Goal: Information Seeking & Learning: Stay updated

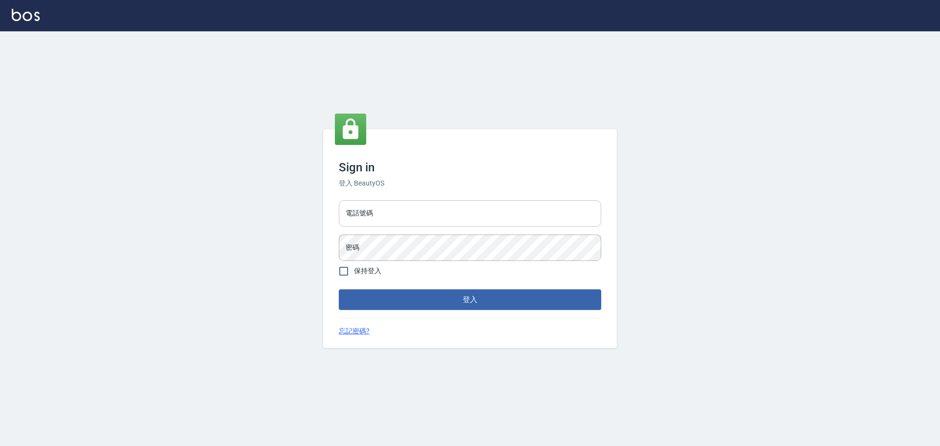
click at [445, 212] on input "電話號碼" at bounding box center [470, 213] width 262 height 26
type input "0989189977"
click at [339, 289] on button "登入" at bounding box center [470, 299] width 262 height 21
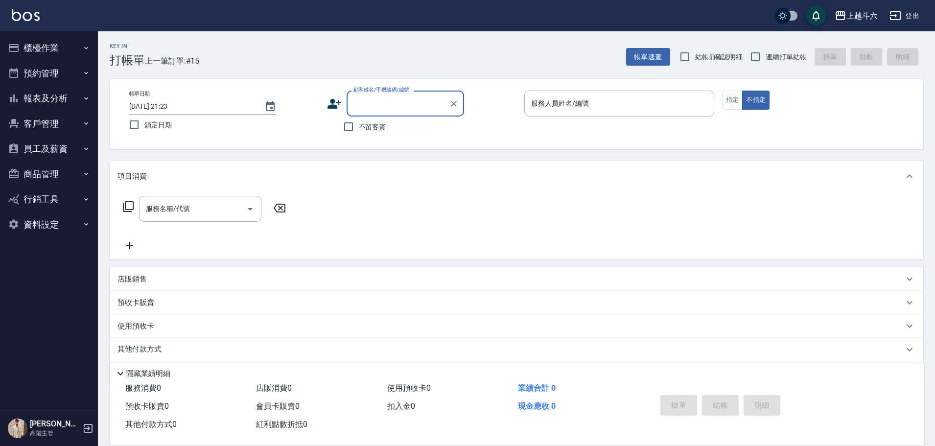
click at [373, 130] on span "不留客資" at bounding box center [372, 127] width 27 height 10
click at [359, 130] on input "不留客資" at bounding box center [348, 127] width 21 height 21
checkbox input "true"
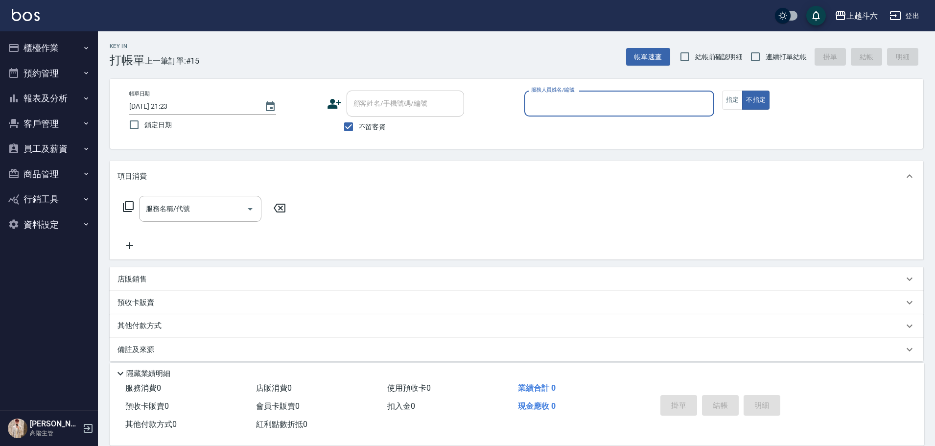
click at [777, 61] on span "連續打單結帳" at bounding box center [786, 57] width 41 height 10
click at [766, 61] on input "連續打單結帳" at bounding box center [755, 57] width 21 height 21
checkbox input "true"
click at [651, 90] on div "帳單日期 [DATE] 21:23 鎖定日期 顧客姓名/手機號碼/編號 顧客姓名/手機號碼/編號 不留客資 服務人員姓名/編號 服務人員姓名/編號 指定 不指定" at bounding box center [517, 114] width 814 height 70
drag, startPoint x: 632, startPoint y: 99, endPoint x: 636, endPoint y: 103, distance: 5.9
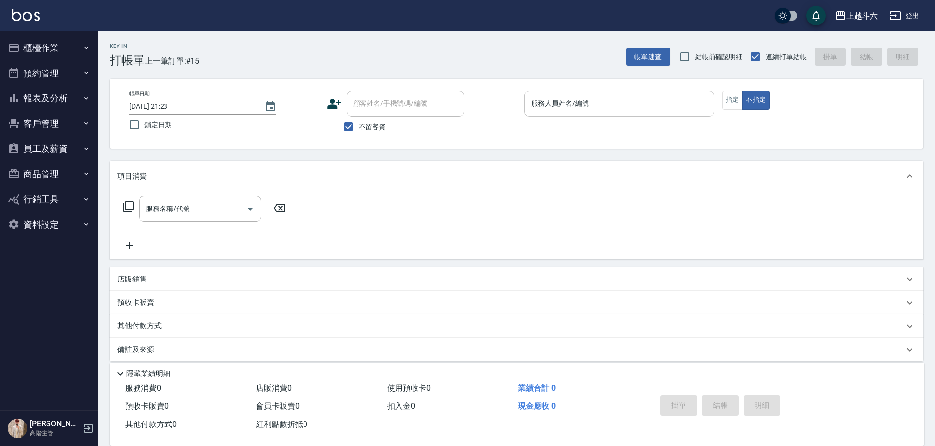
click at [636, 104] on input "服務人員姓名/編號" at bounding box center [619, 103] width 181 height 17
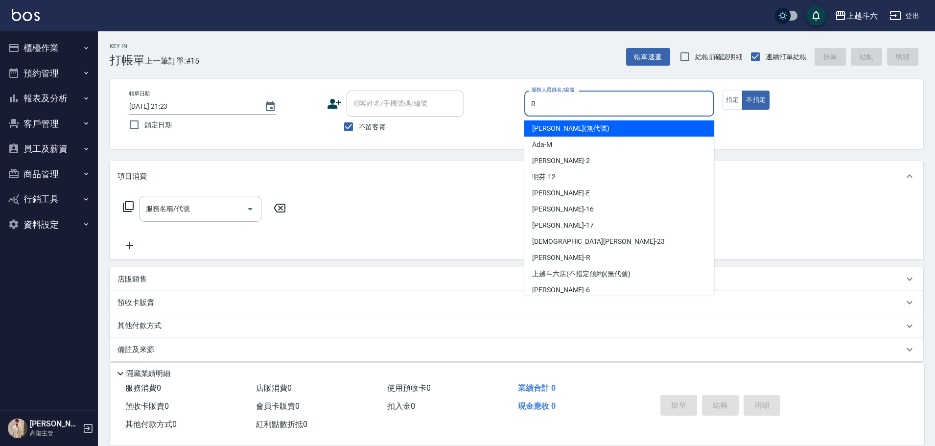
type input "[PERSON_NAME]"
type button "false"
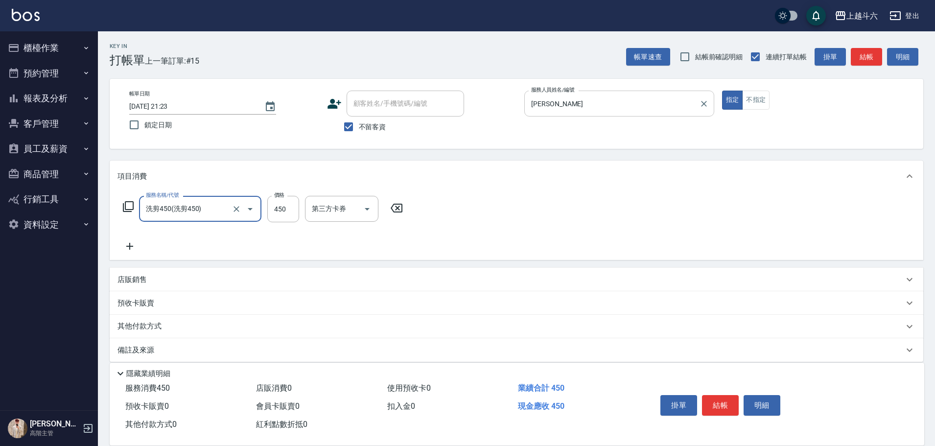
type input "洗剪450"
click at [284, 218] on input "450" at bounding box center [283, 209] width 32 height 26
type input "570"
type input "萱芸-32"
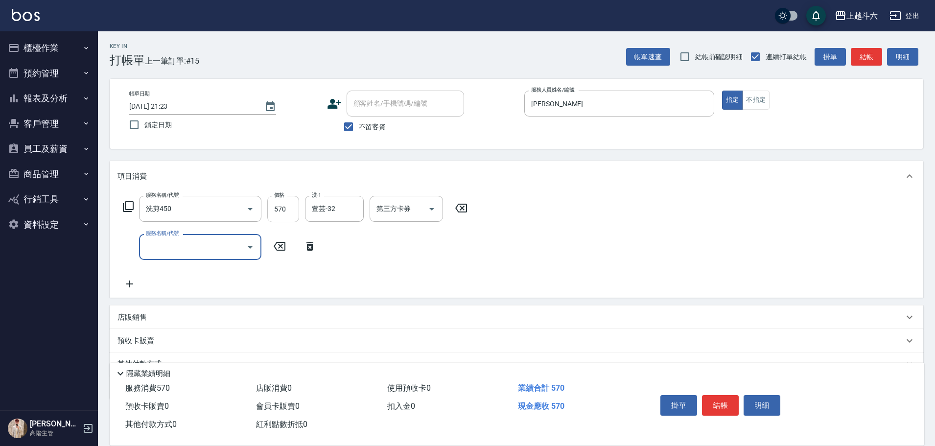
type input "r"
type input "肩100(特6)"
type input "萱芸-32"
click at [710, 396] on button "結帳" at bounding box center [720, 405] width 37 height 21
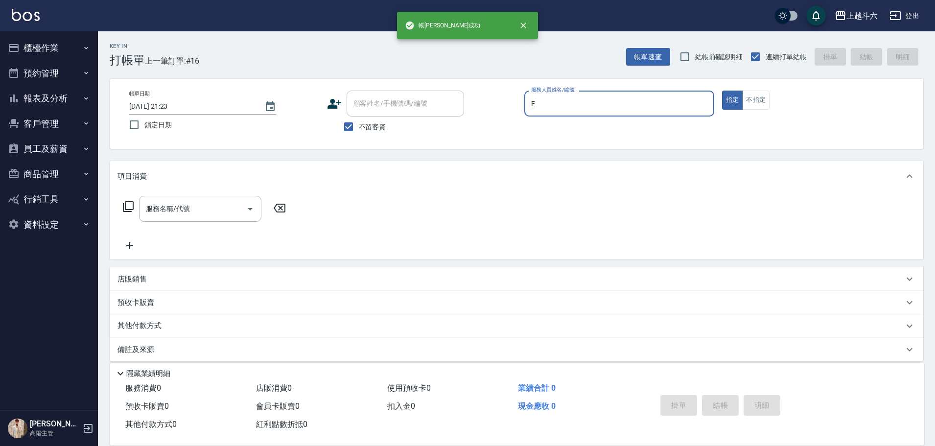
type input "[PERSON_NAME]"
type button "true"
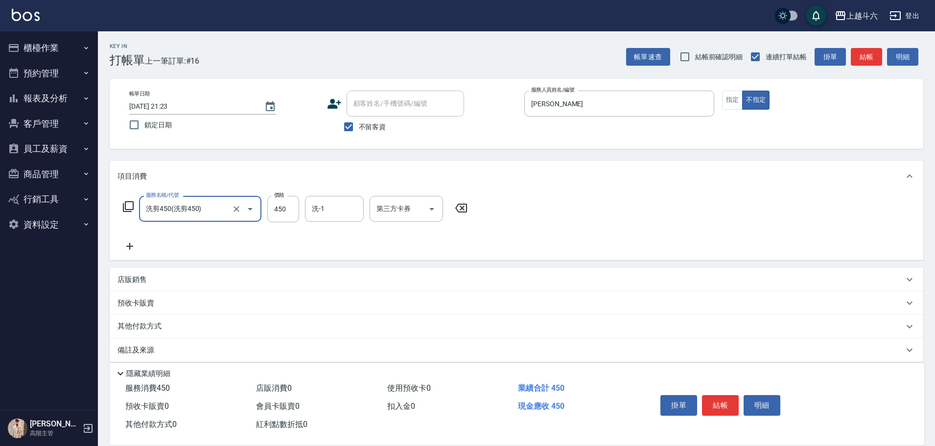
type input "洗剪450"
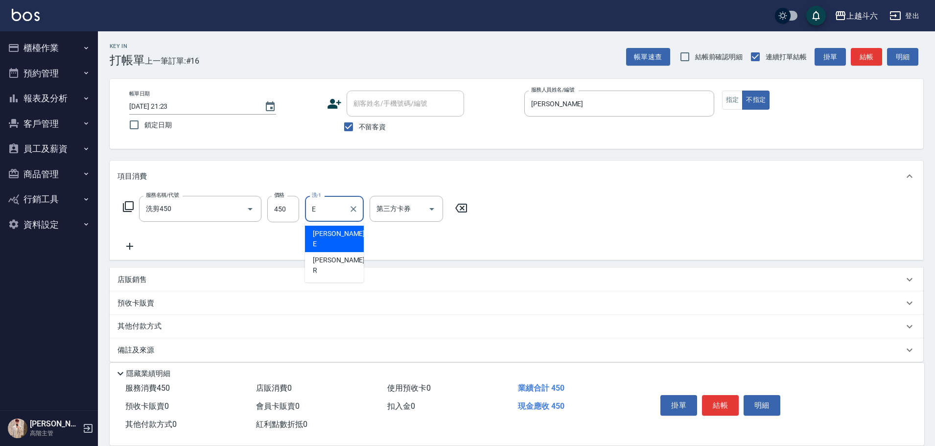
type input "[PERSON_NAME]"
click at [707, 397] on button "結帳" at bounding box center [720, 405] width 37 height 21
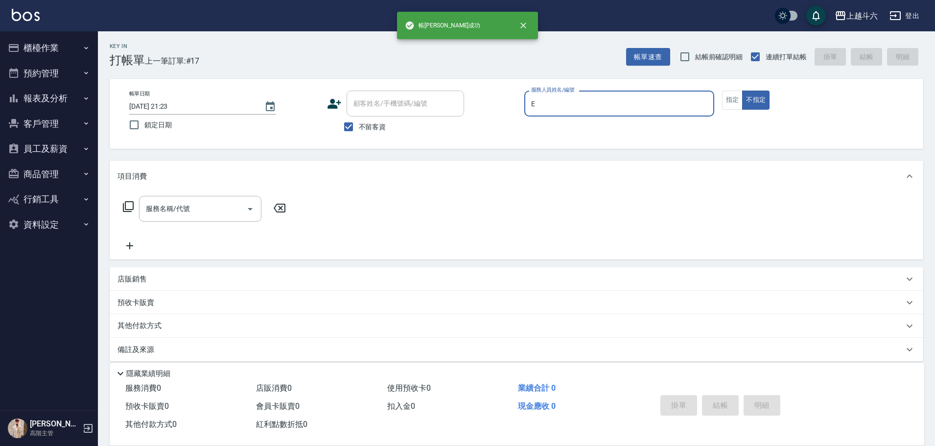
type input "[PERSON_NAME]"
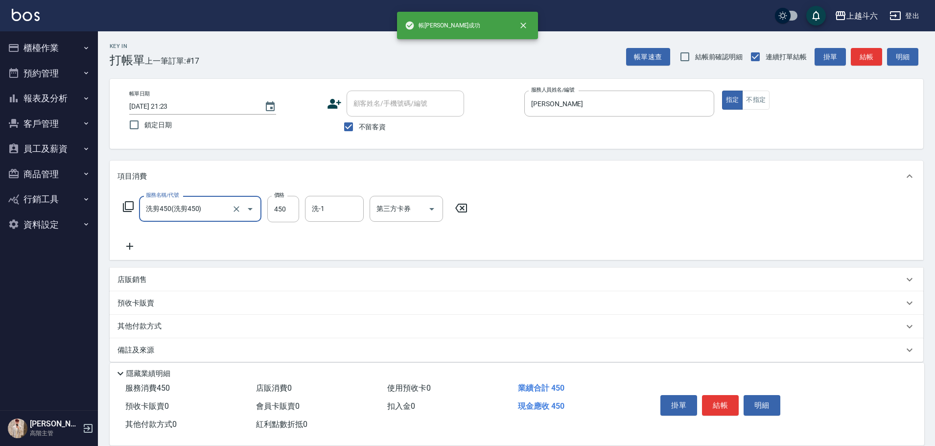
type input "洗剪450"
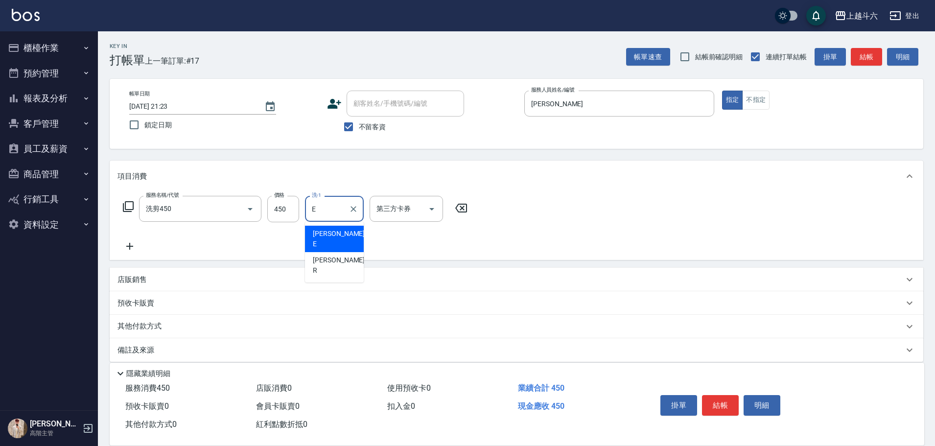
type input "[PERSON_NAME]"
click at [707, 397] on button "結帳" at bounding box center [720, 405] width 37 height 21
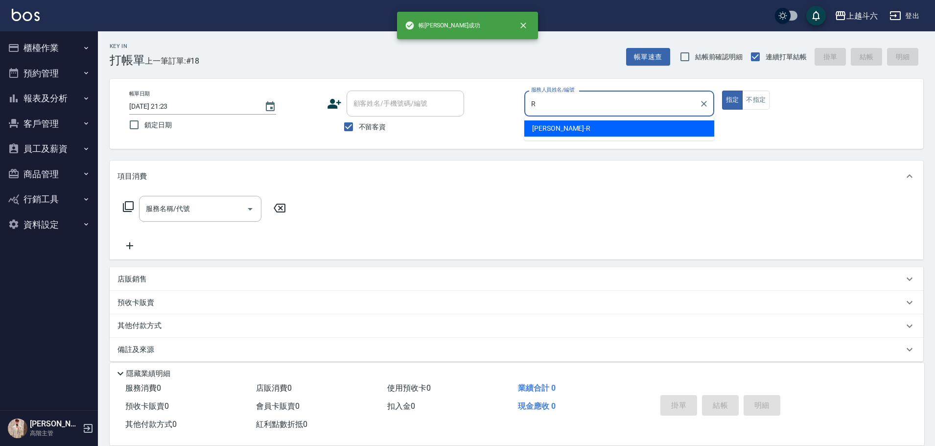
type input "[PERSON_NAME]"
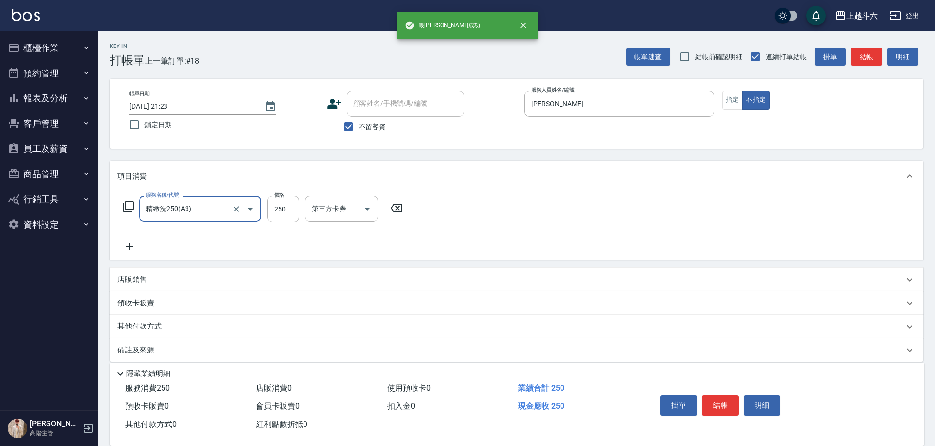
type input "精緻洗250(A3)"
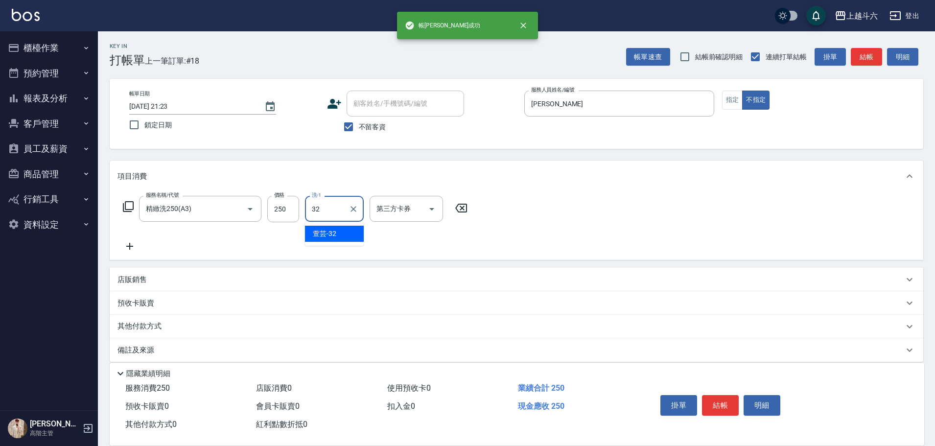
type input "萱芸-32"
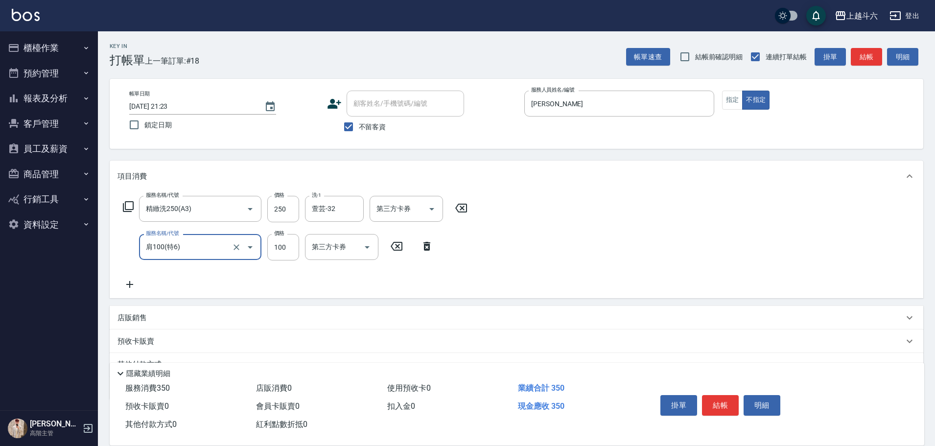
type input "肩100(特6)"
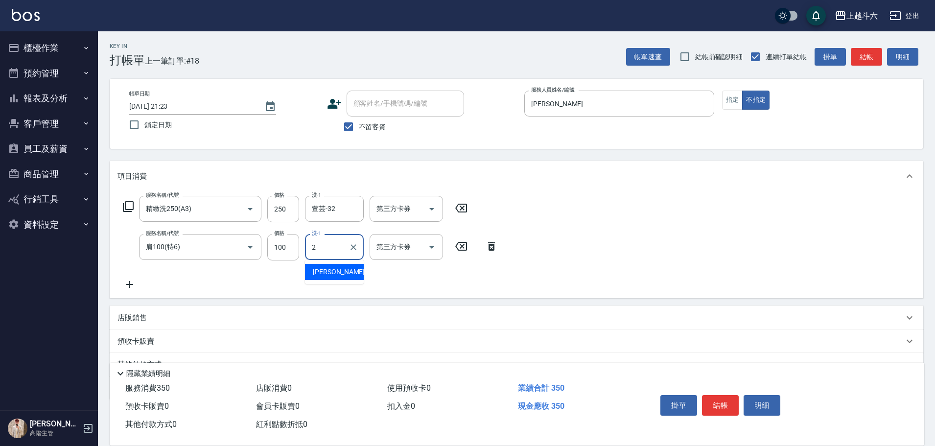
type input "[PERSON_NAME]-2"
click at [356, 249] on icon "Clear" at bounding box center [354, 247] width 10 height 10
type input "萱芸-32"
click at [725, 396] on button "結帳" at bounding box center [720, 405] width 37 height 21
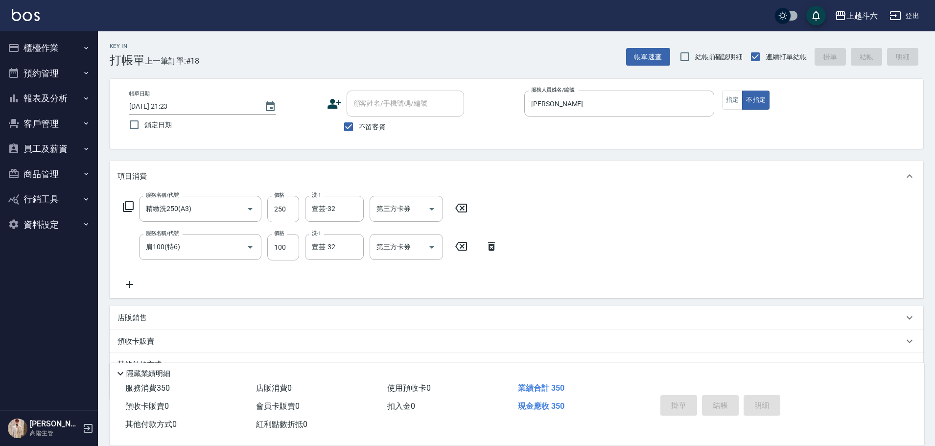
type input "[DATE] 21:24"
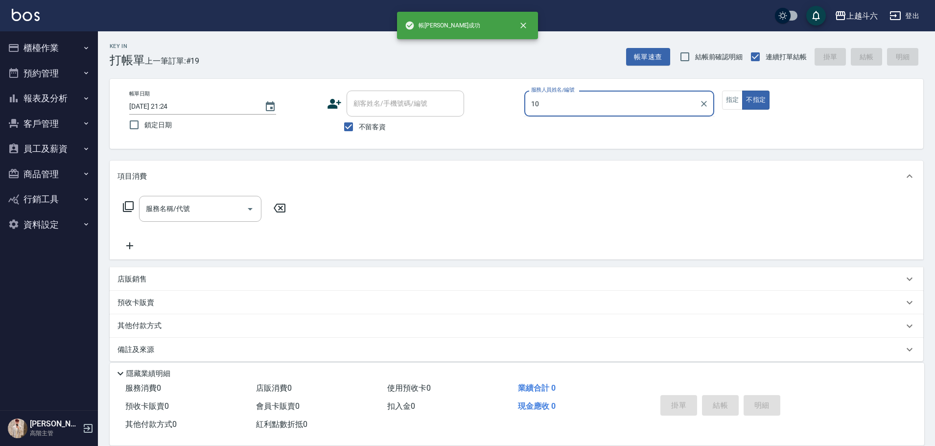
type input "Lambo藍寶-10"
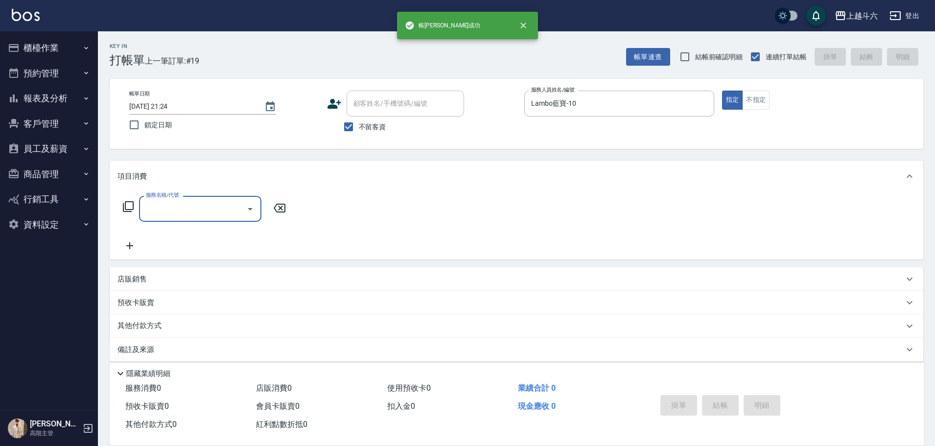
type input "ㄐ"
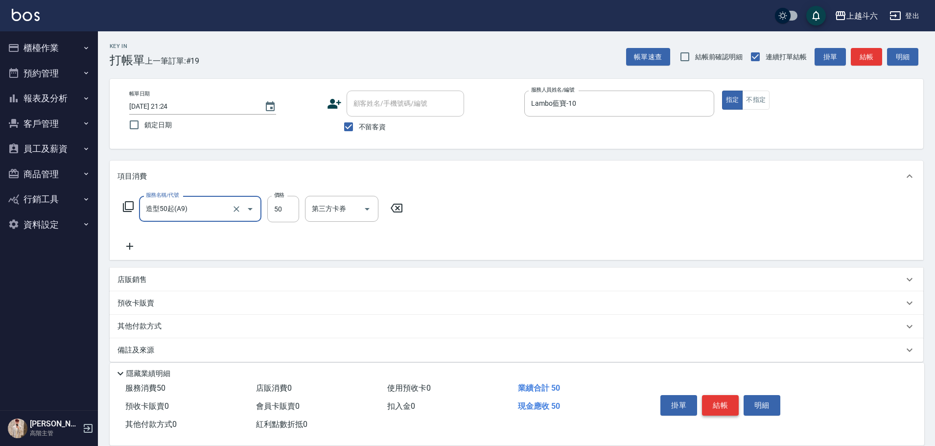
type input "造型50起(A9)"
type input "250"
click at [731, 404] on button "結帳" at bounding box center [720, 405] width 37 height 21
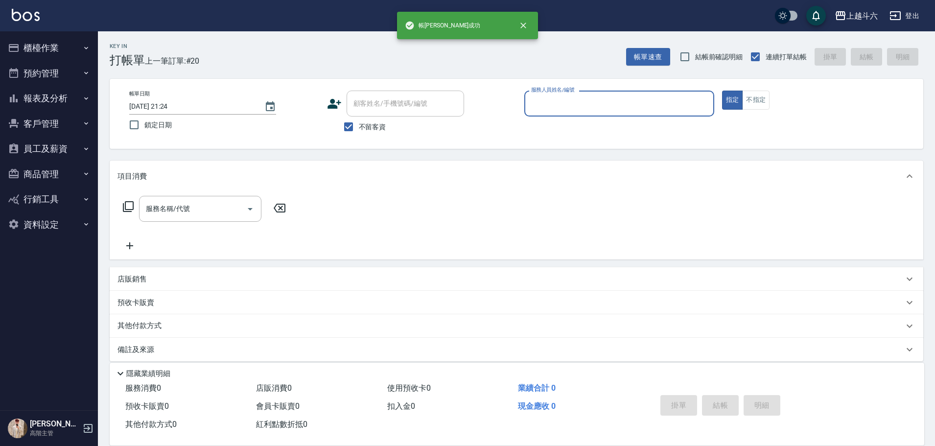
click at [70, 46] on button "櫃檯作業" at bounding box center [49, 47] width 90 height 25
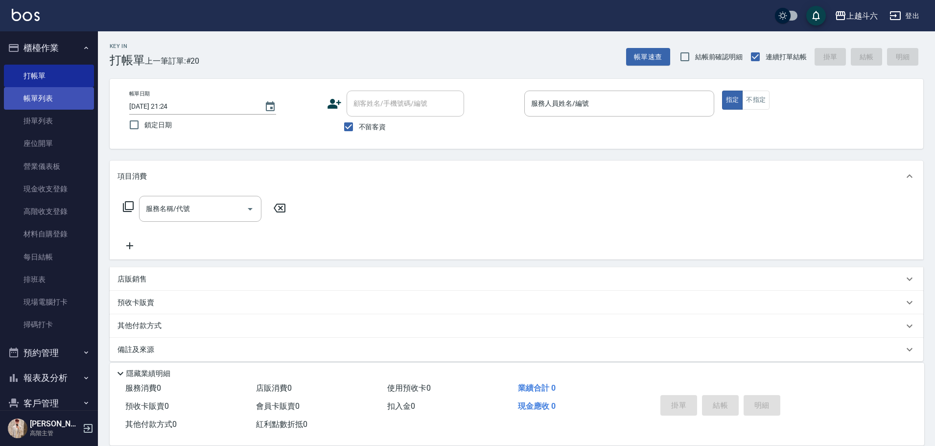
click at [58, 97] on link "帳單列表" at bounding box center [49, 98] width 90 height 23
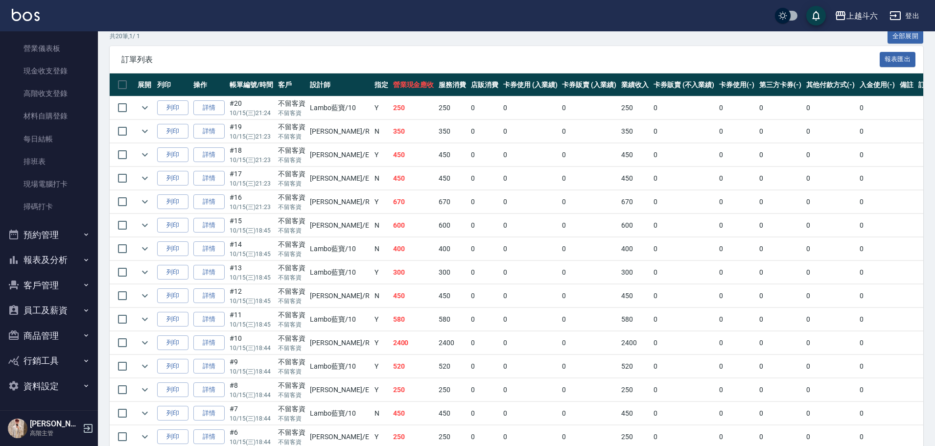
scroll to position [217, 0]
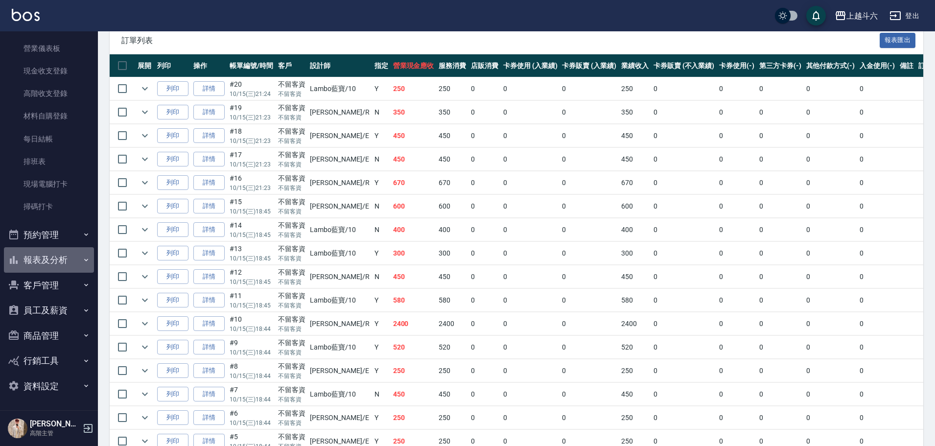
click at [65, 262] on button "報表及分析" at bounding box center [49, 259] width 90 height 25
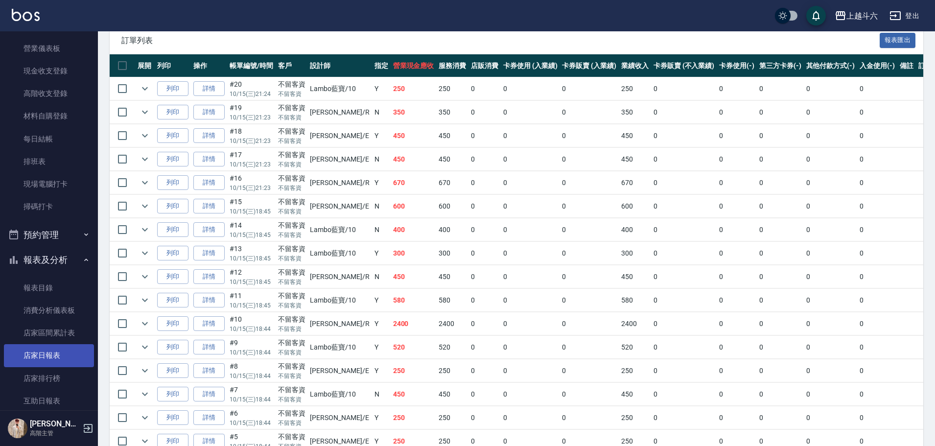
click at [78, 350] on link "店家日報表" at bounding box center [49, 355] width 90 height 23
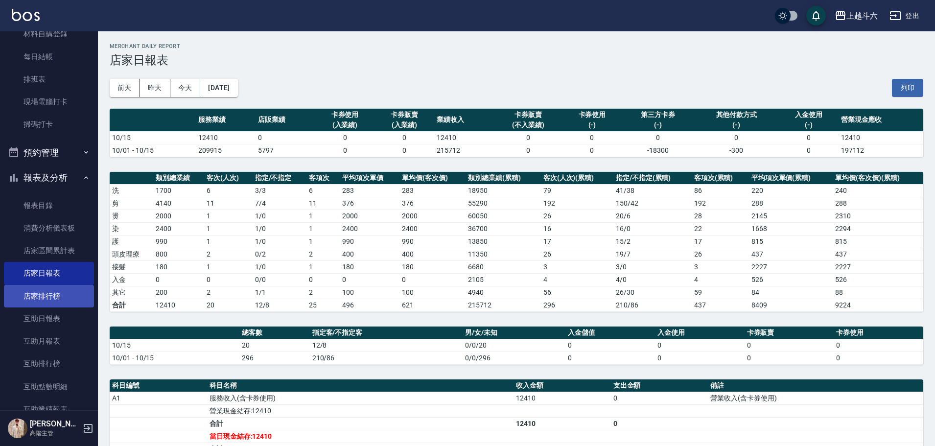
scroll to position [216, 0]
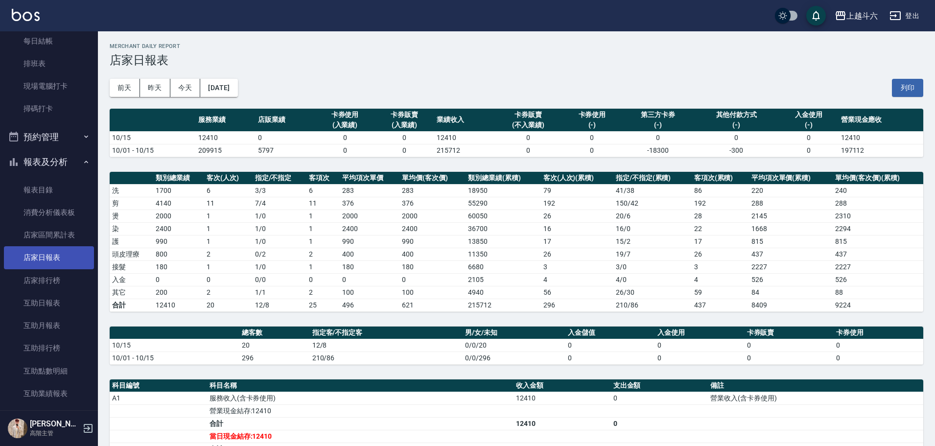
click at [61, 263] on link "店家日報表" at bounding box center [49, 257] width 90 height 23
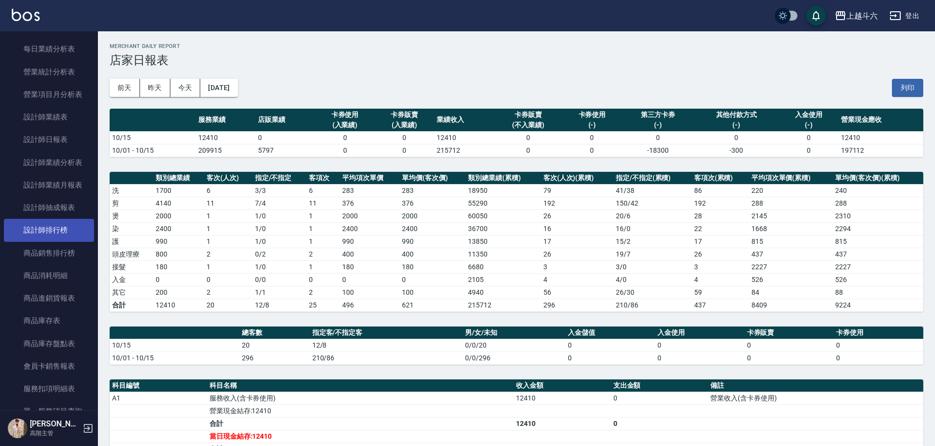
scroll to position [608, 0]
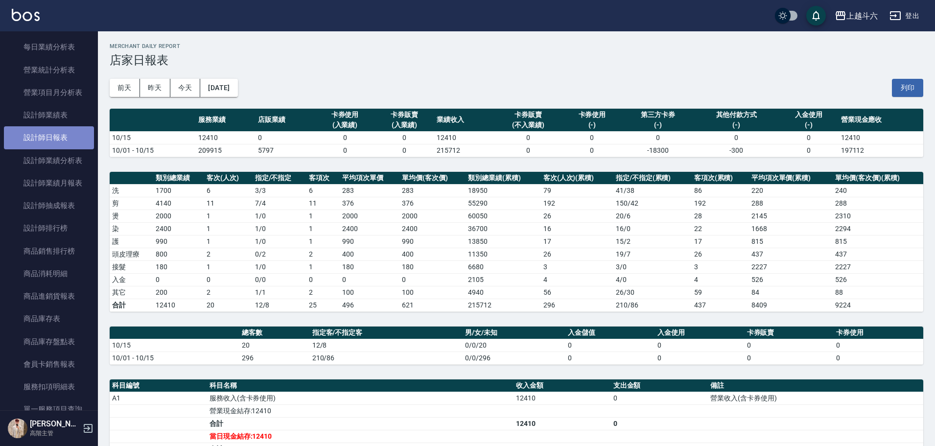
click at [69, 139] on link "設計師日報表" at bounding box center [49, 137] width 90 height 23
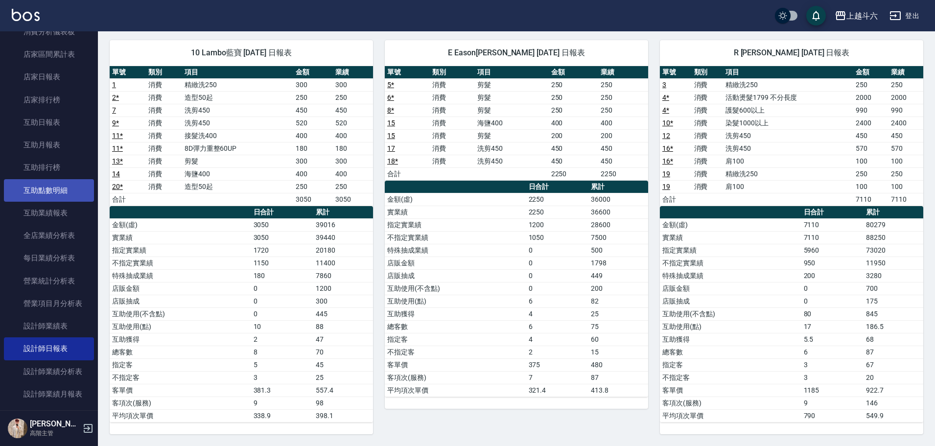
scroll to position [363, 0]
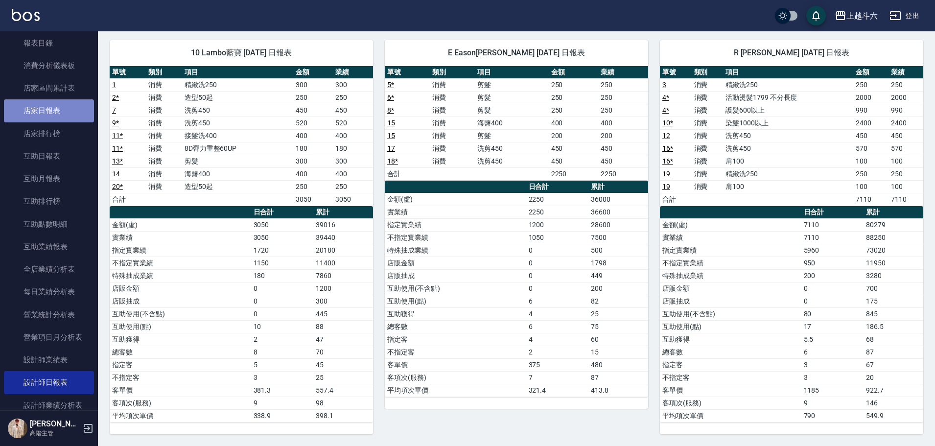
click at [68, 113] on link "店家日報表" at bounding box center [49, 110] width 90 height 23
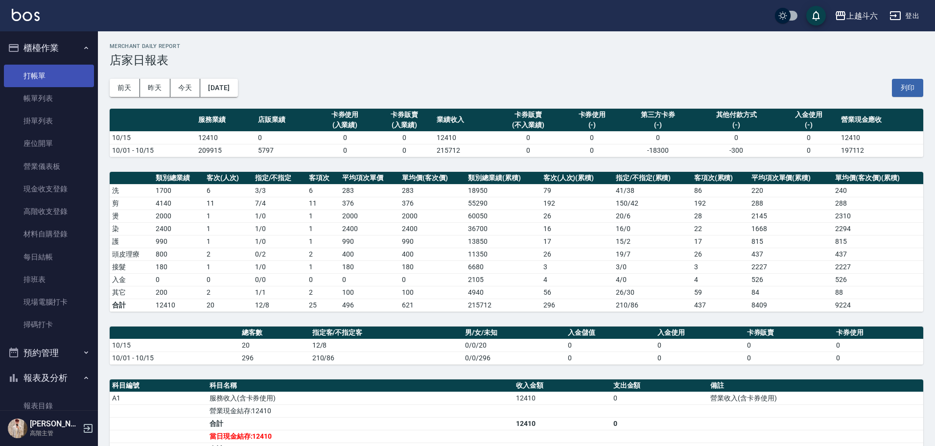
click at [71, 79] on link "打帳單" at bounding box center [49, 76] width 90 height 23
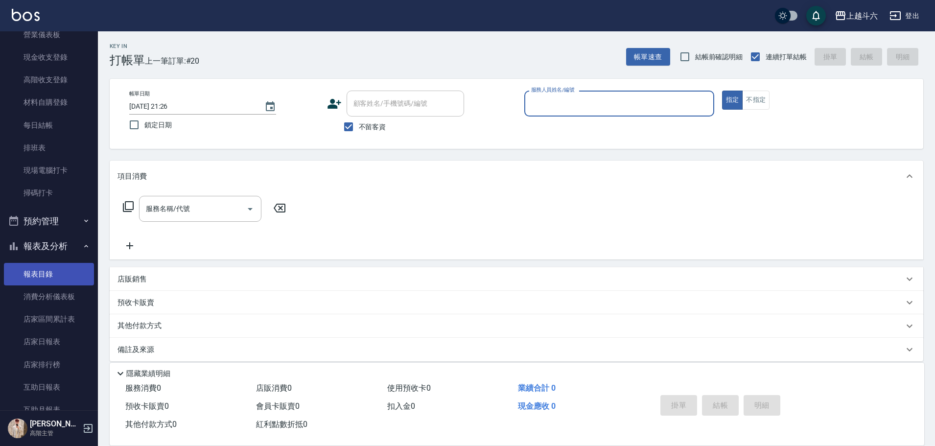
scroll to position [147, 0]
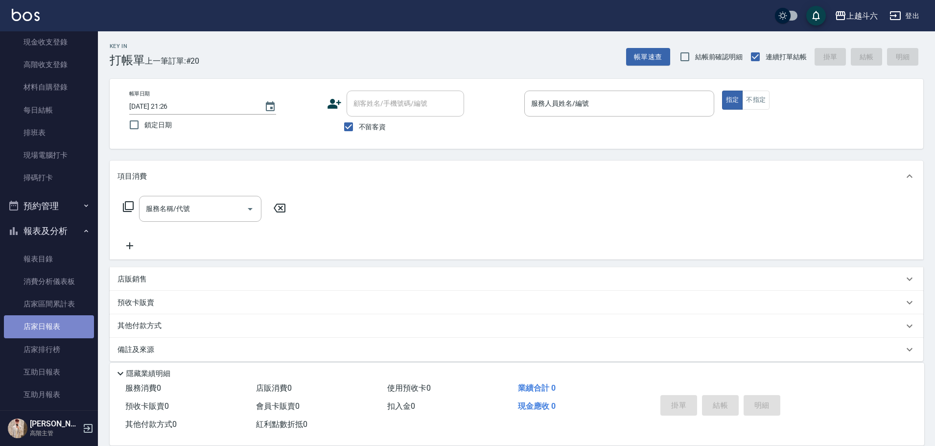
click at [77, 327] on link "店家日報表" at bounding box center [49, 326] width 90 height 23
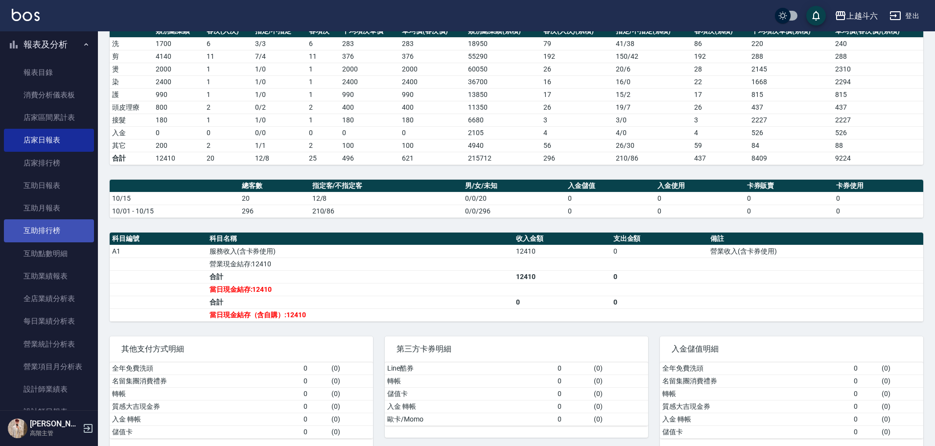
scroll to position [343, 0]
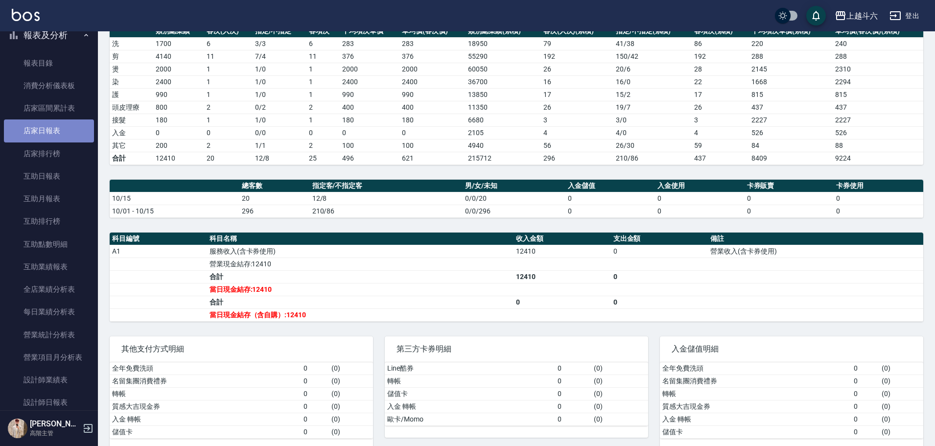
click at [80, 136] on link "店家日報表" at bounding box center [49, 130] width 90 height 23
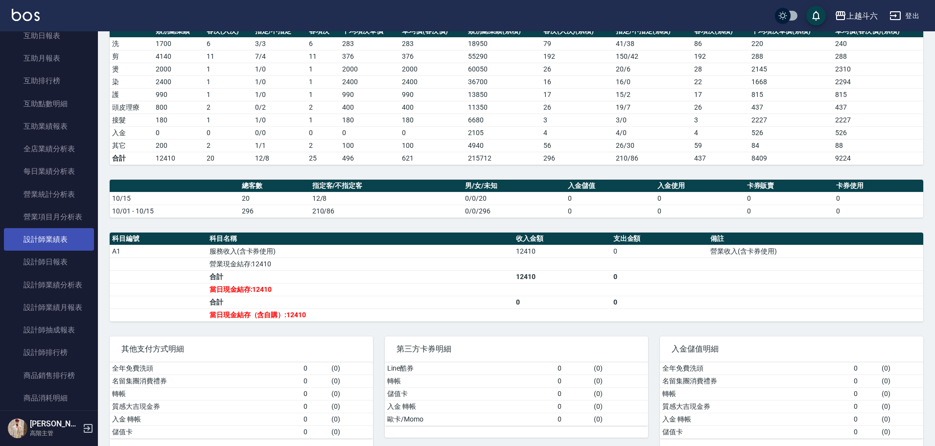
scroll to position [490, 0]
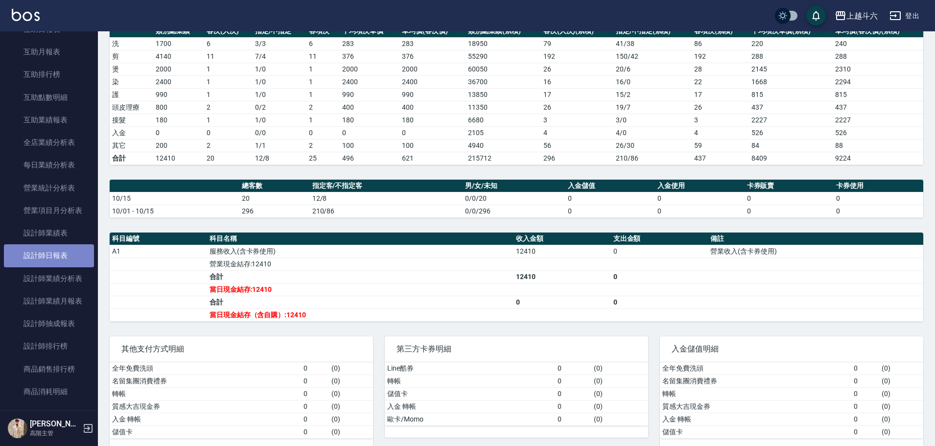
click at [64, 257] on link "設計師日報表" at bounding box center [49, 255] width 90 height 23
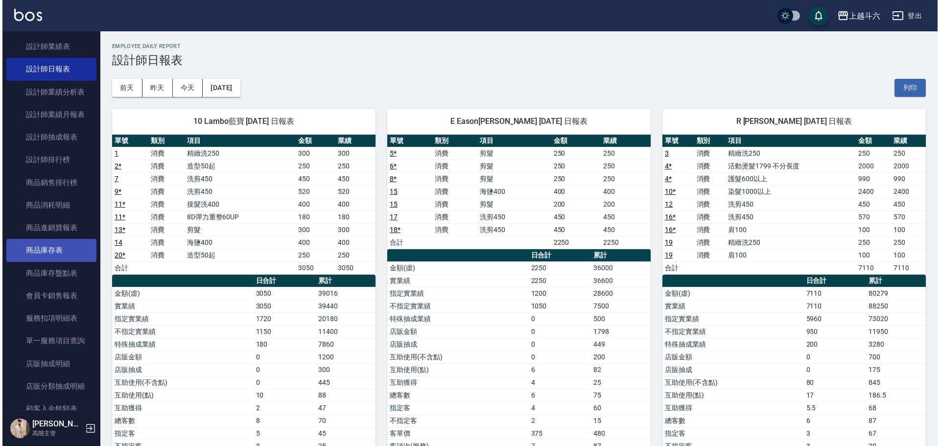
scroll to position [685, 0]
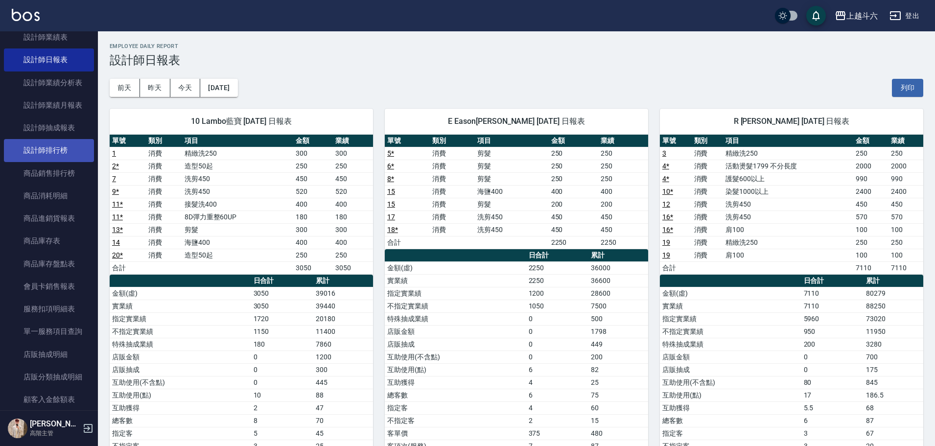
click at [68, 150] on link "設計師排行榜" at bounding box center [49, 150] width 90 height 23
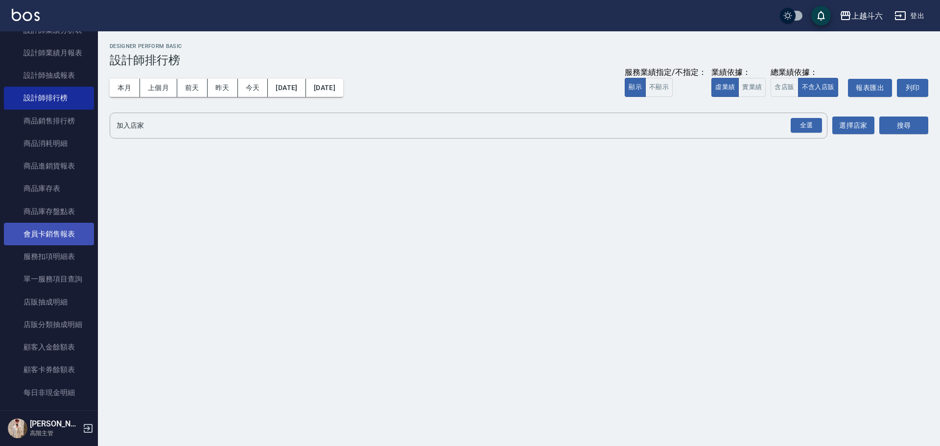
scroll to position [734, 0]
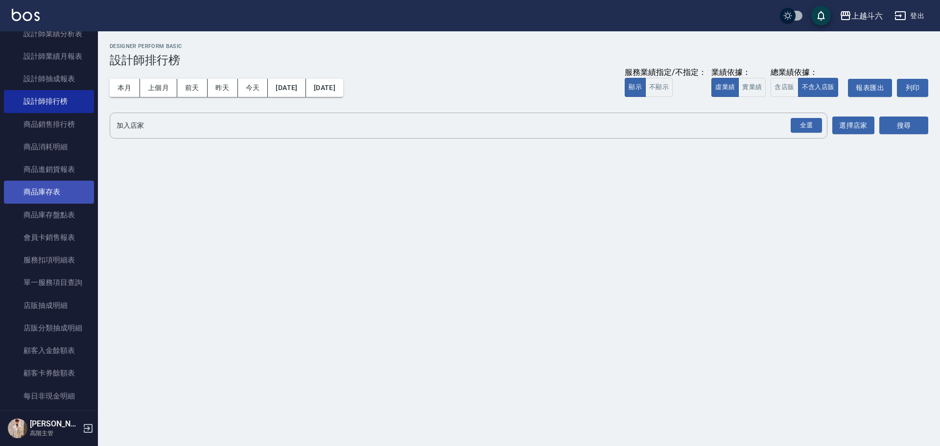
click at [72, 199] on link "商品庫存表" at bounding box center [49, 192] width 90 height 23
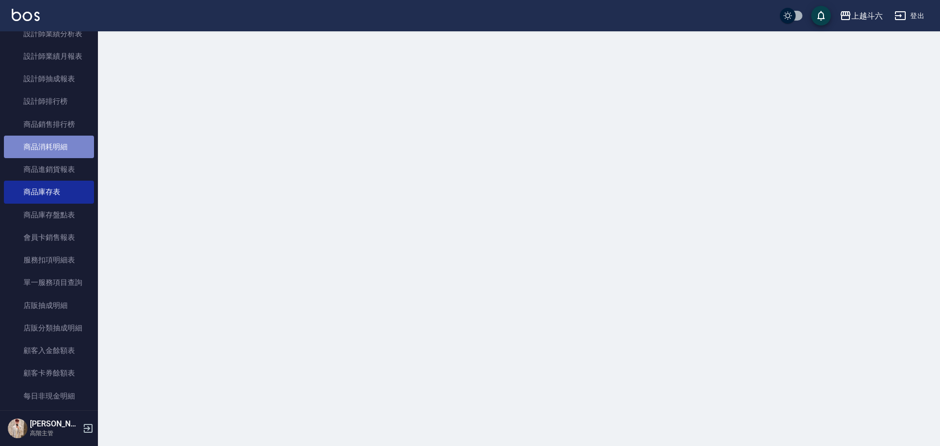
click at [72, 139] on link "商品消耗明細" at bounding box center [49, 147] width 90 height 23
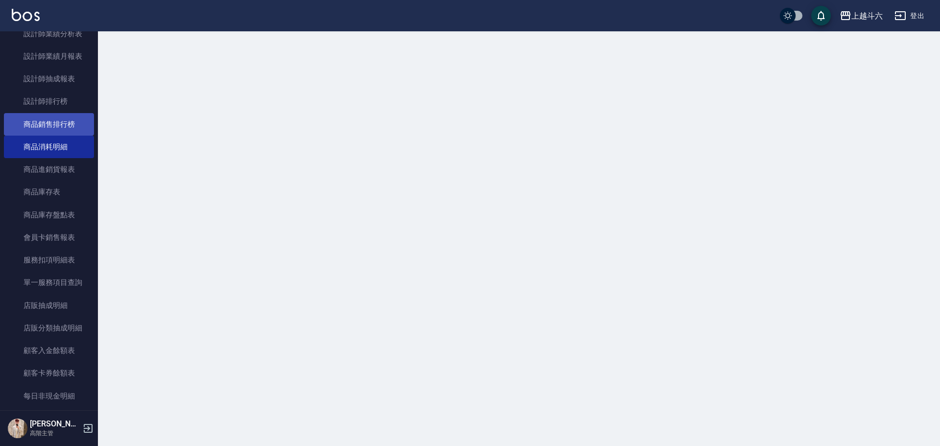
click at [72, 127] on link "商品銷售排行榜" at bounding box center [49, 124] width 90 height 23
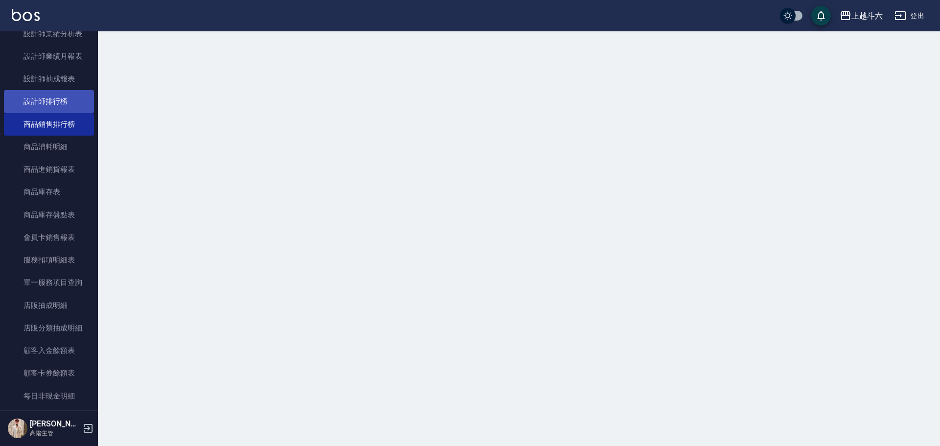
click at [84, 92] on link "設計師排行榜" at bounding box center [49, 101] width 90 height 23
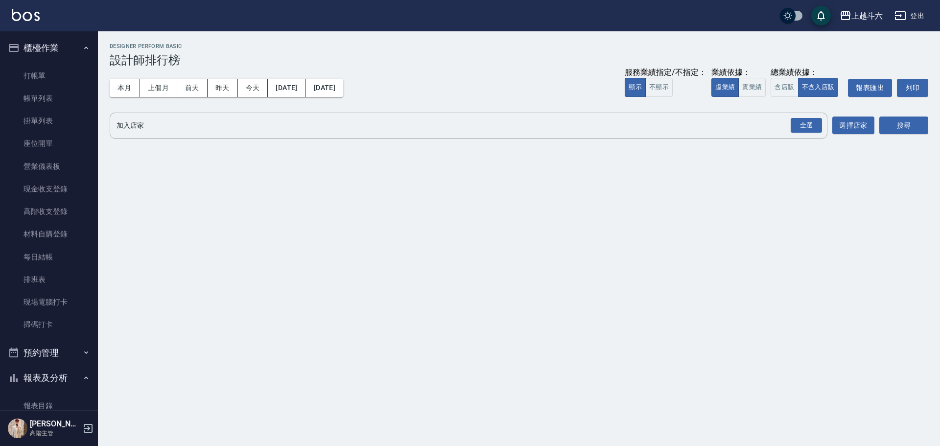
click at [84, 46] on icon "button" at bounding box center [86, 48] width 8 height 8
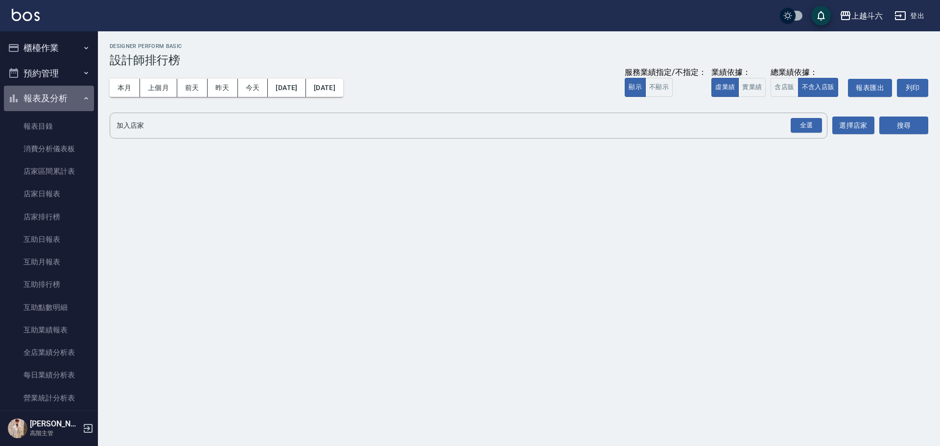
click at [82, 96] on icon "button" at bounding box center [86, 98] width 8 height 8
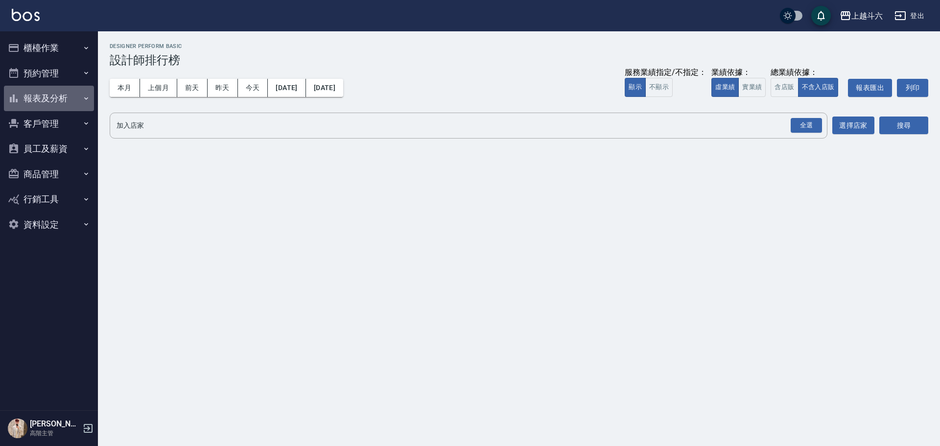
click at [69, 86] on button "報表及分析" at bounding box center [49, 98] width 90 height 25
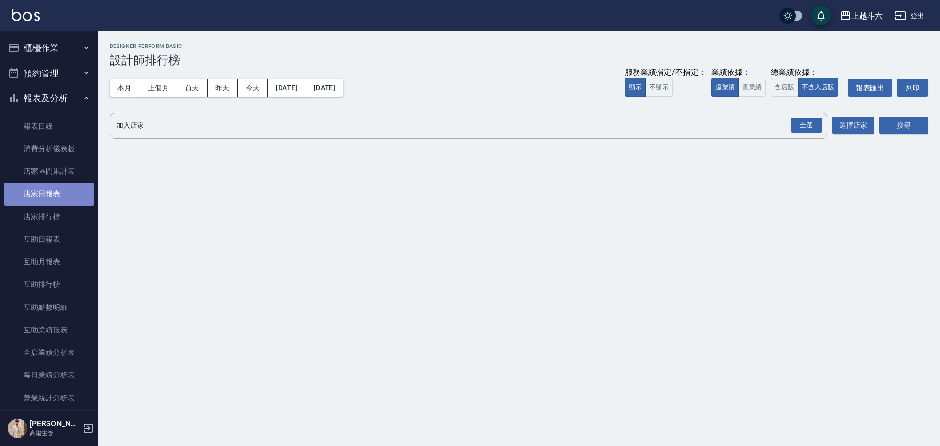
click at [69, 195] on link "店家日報表" at bounding box center [49, 194] width 90 height 23
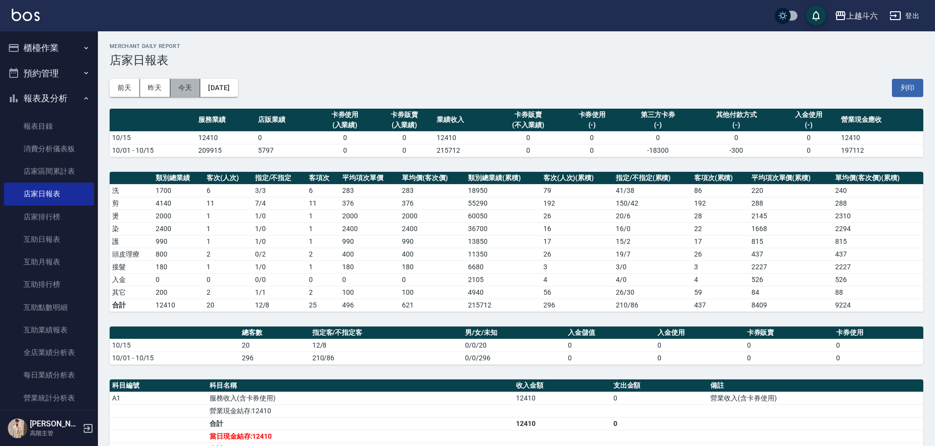
click at [178, 93] on button "今天" at bounding box center [185, 88] width 30 height 18
click at [179, 92] on button "今天" at bounding box center [185, 88] width 30 height 18
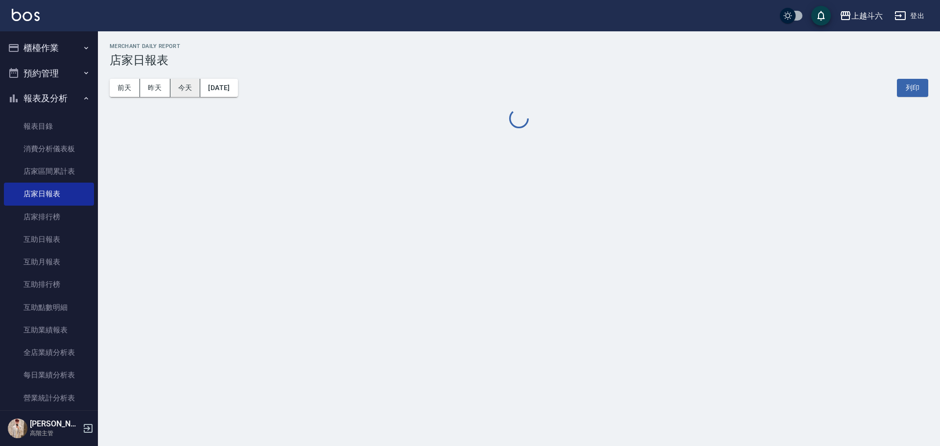
click at [179, 92] on button "今天" at bounding box center [185, 88] width 30 height 18
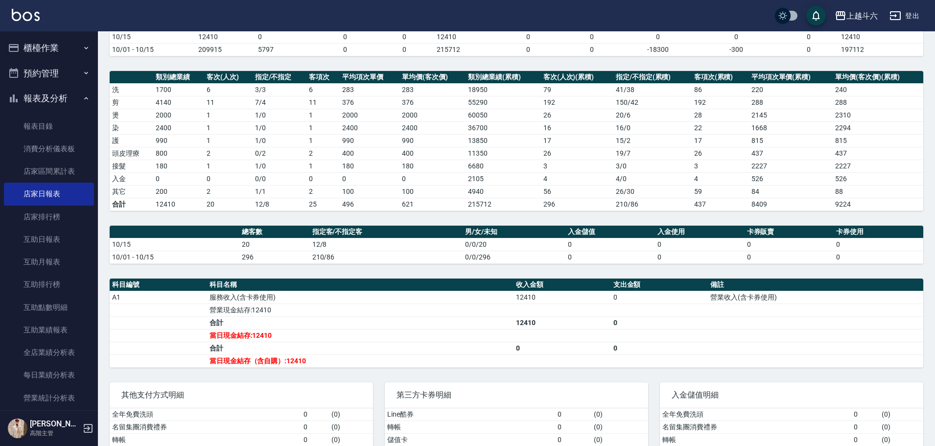
scroll to position [163, 0]
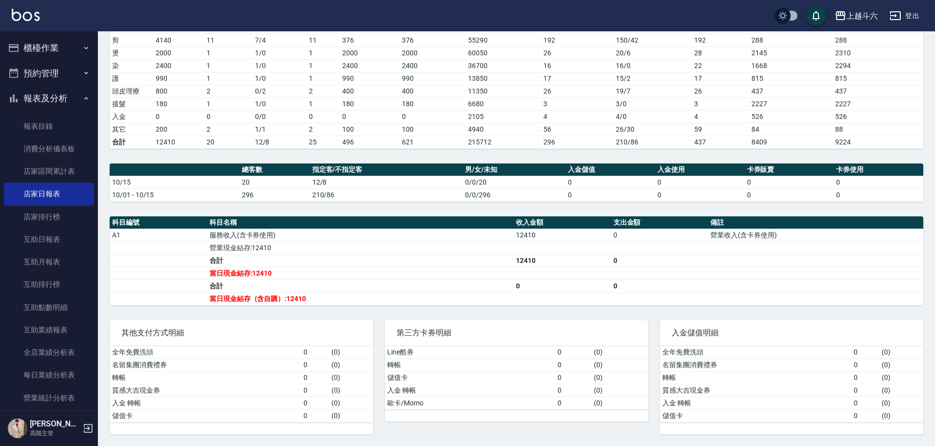
click at [918, 10] on button "登出" at bounding box center [905, 16] width 38 height 18
